Goal: Check status

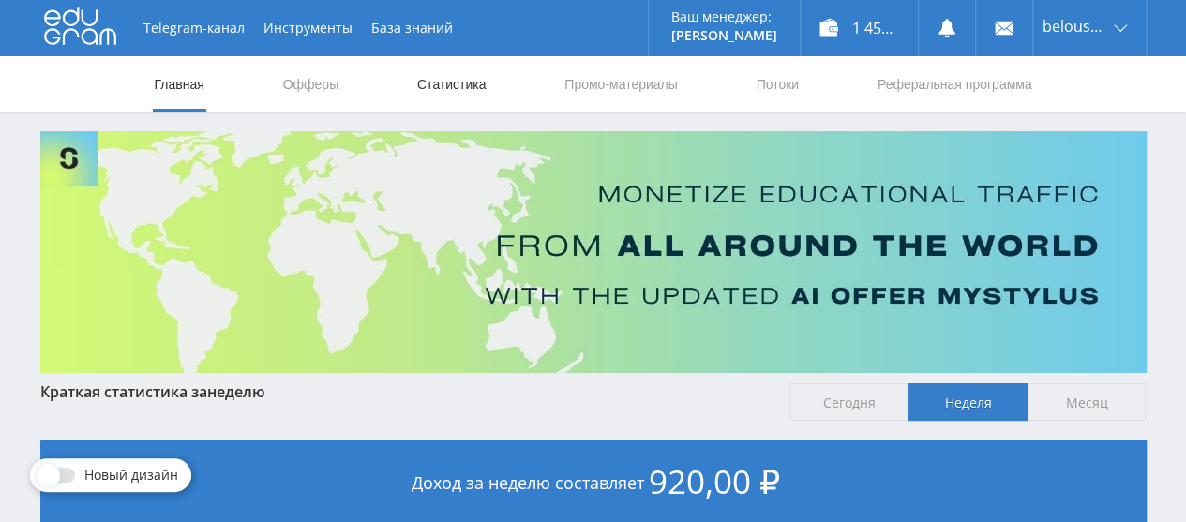
click at [425, 96] on link "Статистика" at bounding box center [451, 84] width 73 height 56
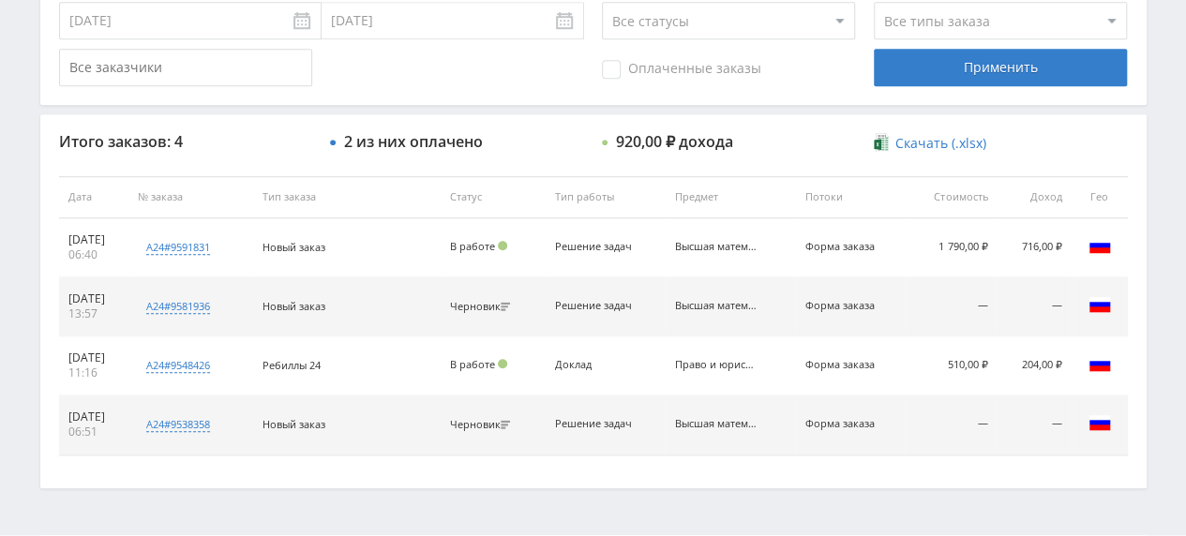
scroll to position [593, 0]
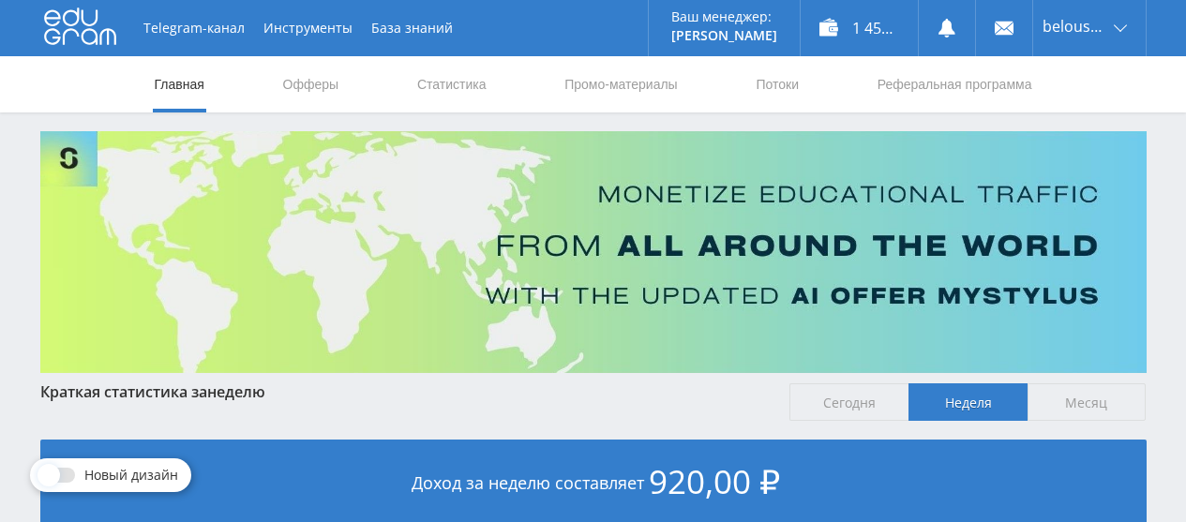
click at [449, 98] on link "Статистика" at bounding box center [451, 84] width 73 height 56
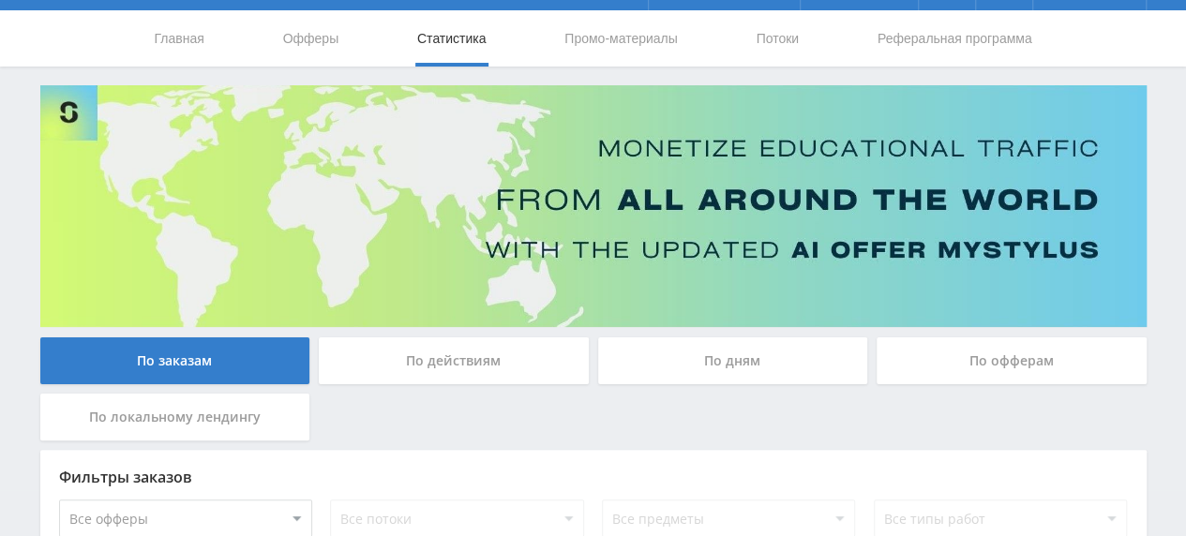
scroll to position [45, 0]
